Goal: Find specific page/section: Find specific page/section

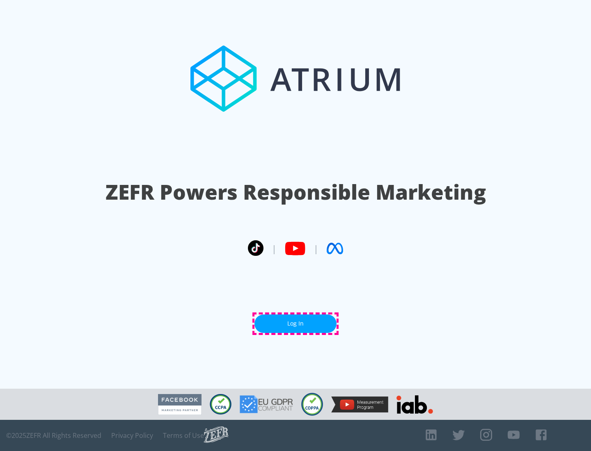
click at [295, 324] on link "Log In" at bounding box center [295, 324] width 82 height 18
